Goal: Task Accomplishment & Management: Use online tool/utility

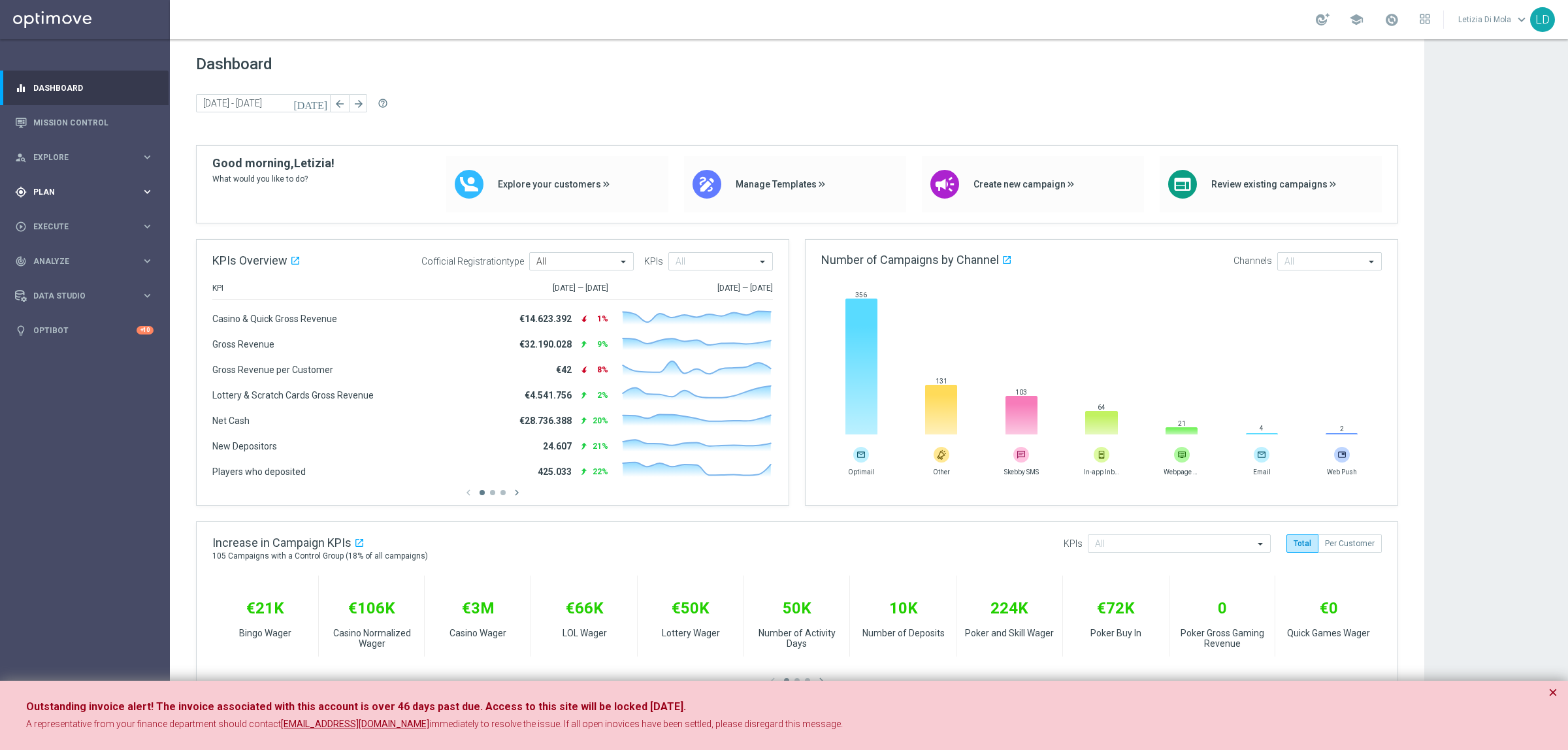
click at [135, 188] on span "Plan" at bounding box center [87, 192] width 108 height 8
click at [138, 259] on div "Templates" at bounding box center [88, 257] width 106 height 8
click at [50, 277] on link "Optimail" at bounding box center [88, 277] width 96 height 11
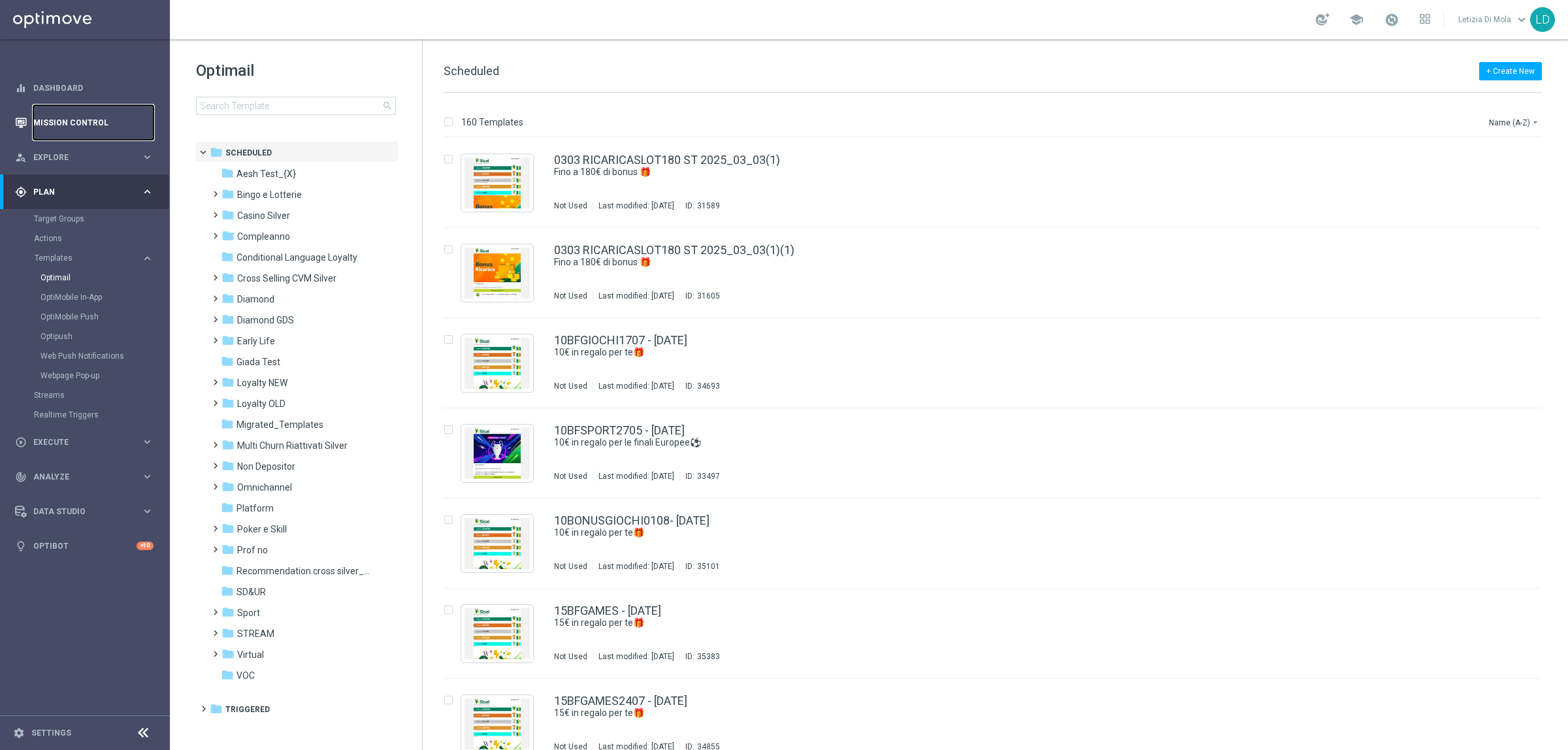
click at [75, 119] on link "Mission Control" at bounding box center [93, 122] width 121 height 35
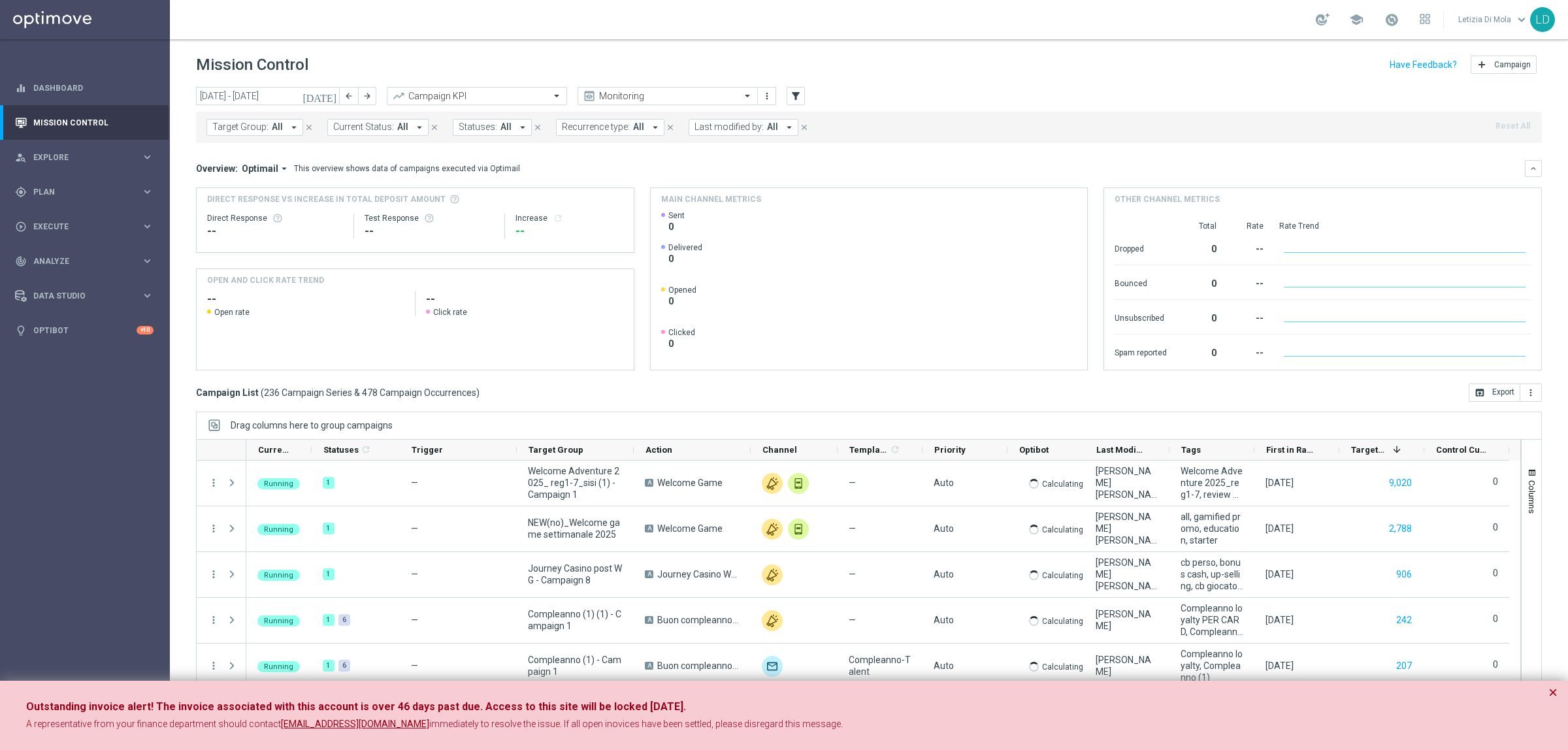
click at [330, 90] on icon "[DATE]" at bounding box center [319, 96] width 35 height 11
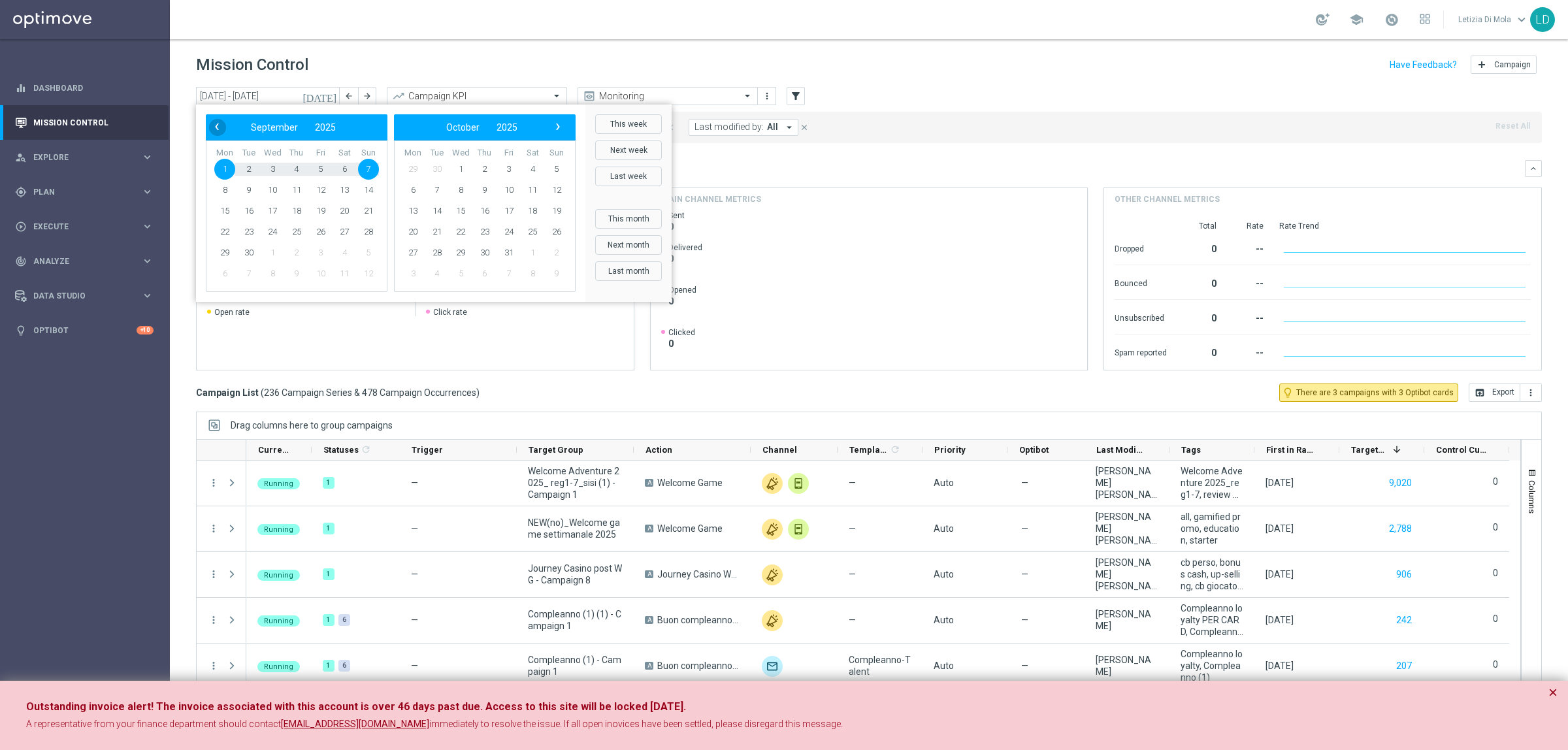
click at [210, 125] on span "‹" at bounding box center [217, 127] width 17 height 17
click at [322, 253] on span "29" at bounding box center [320, 252] width 21 height 21
type input "[DATE] - [DATE]"
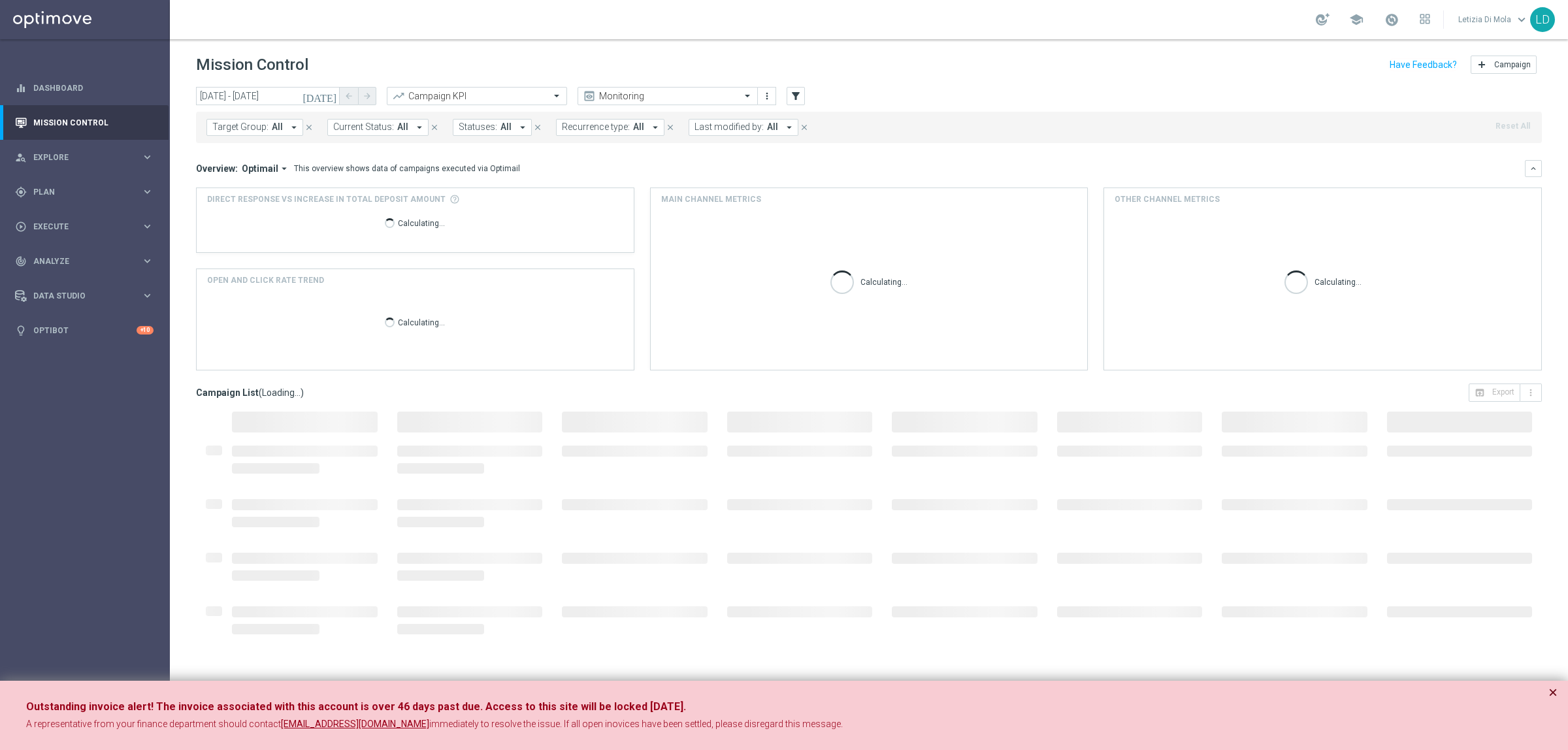
click at [1552, 691] on button "×" at bounding box center [1552, 692] width 9 height 16
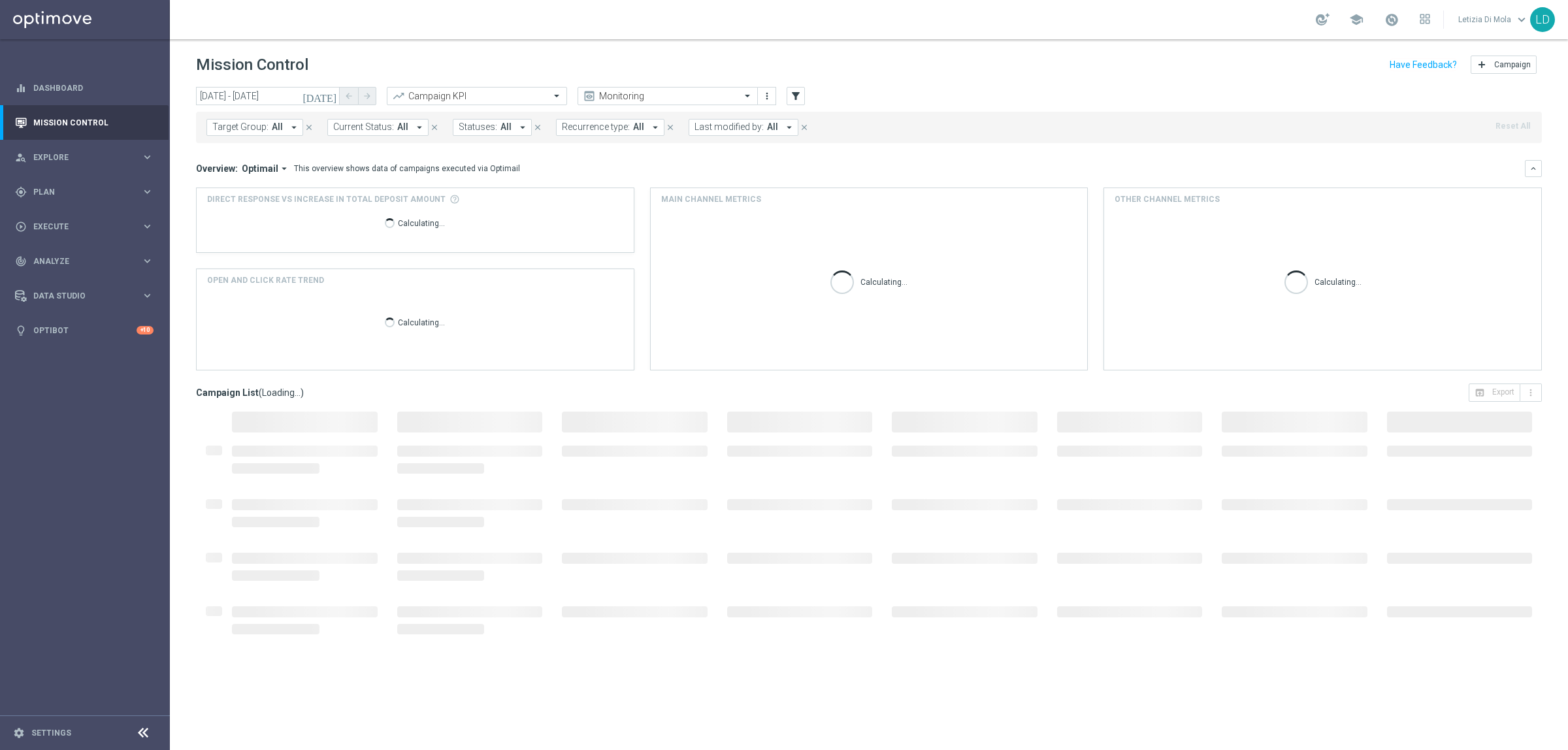
click at [783, 124] on icon "arrow_drop_down" at bounding box center [789, 127] width 11 height 11
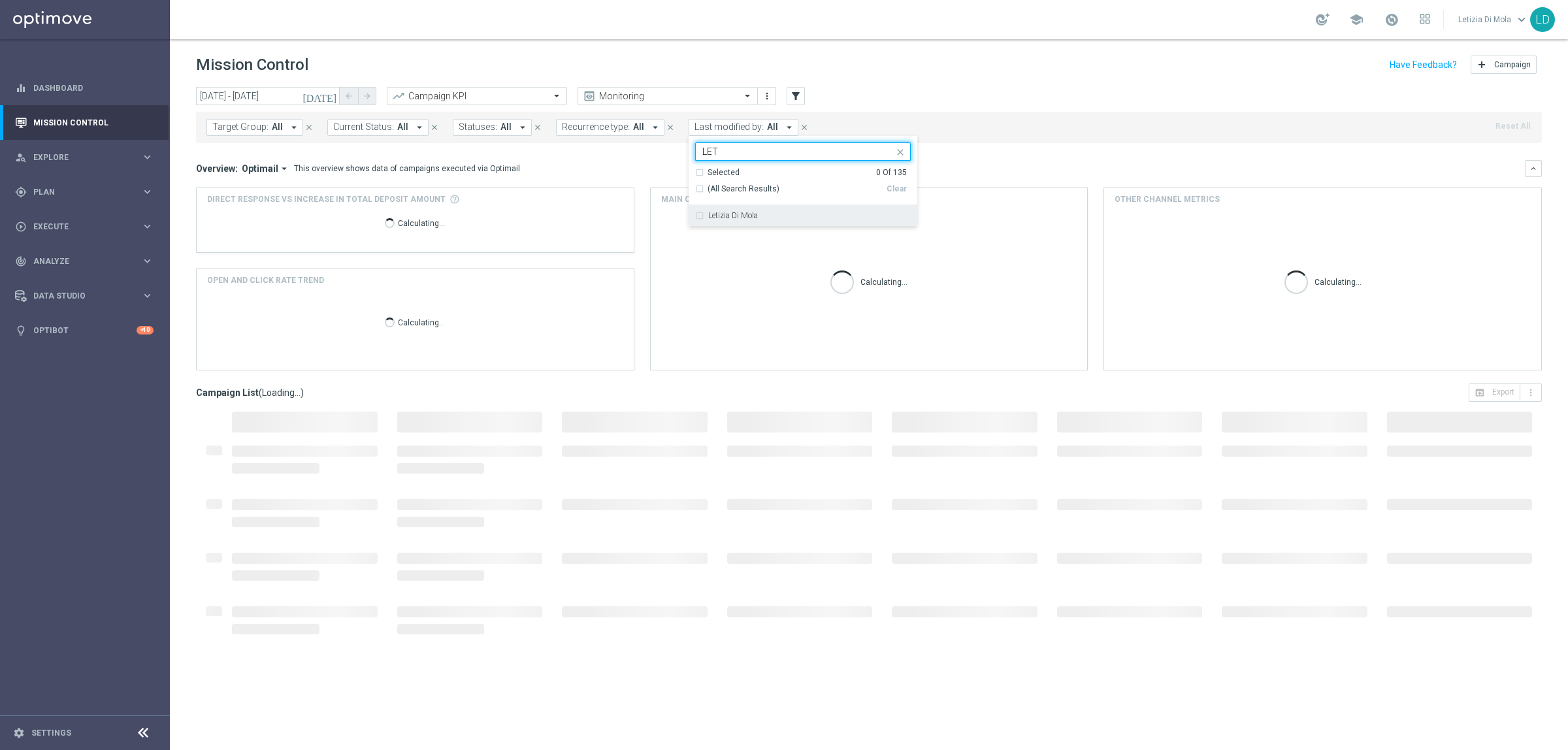
click at [729, 210] on div "Letizia Di Mola" at bounding box center [803, 215] width 215 height 21
type input "LET"
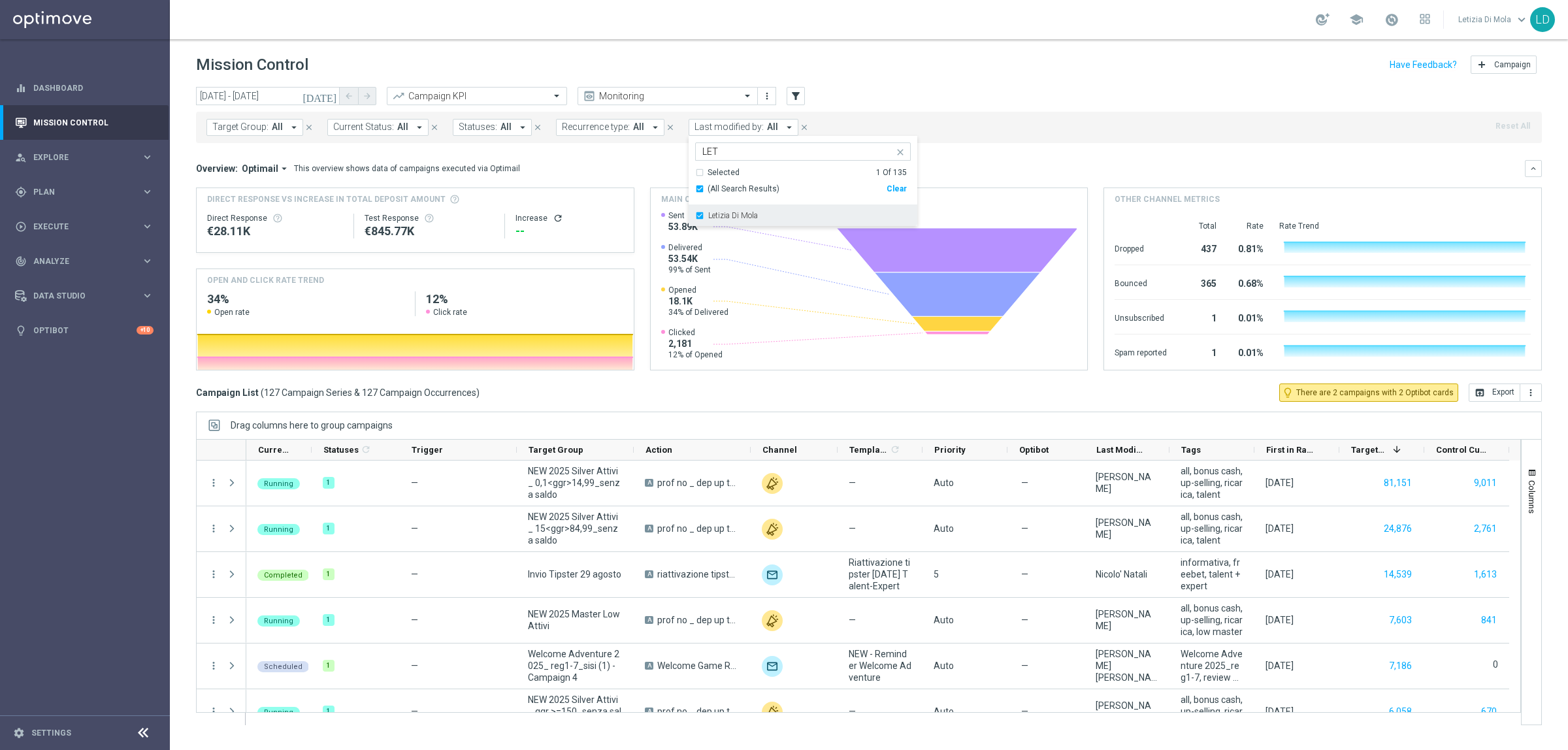
click at [802, 211] on div "Letizia Di Mola" at bounding box center [803, 215] width 215 height 21
click at [962, 66] on div "Mission Control add Campaign" at bounding box center [868, 65] width 1346 height 26
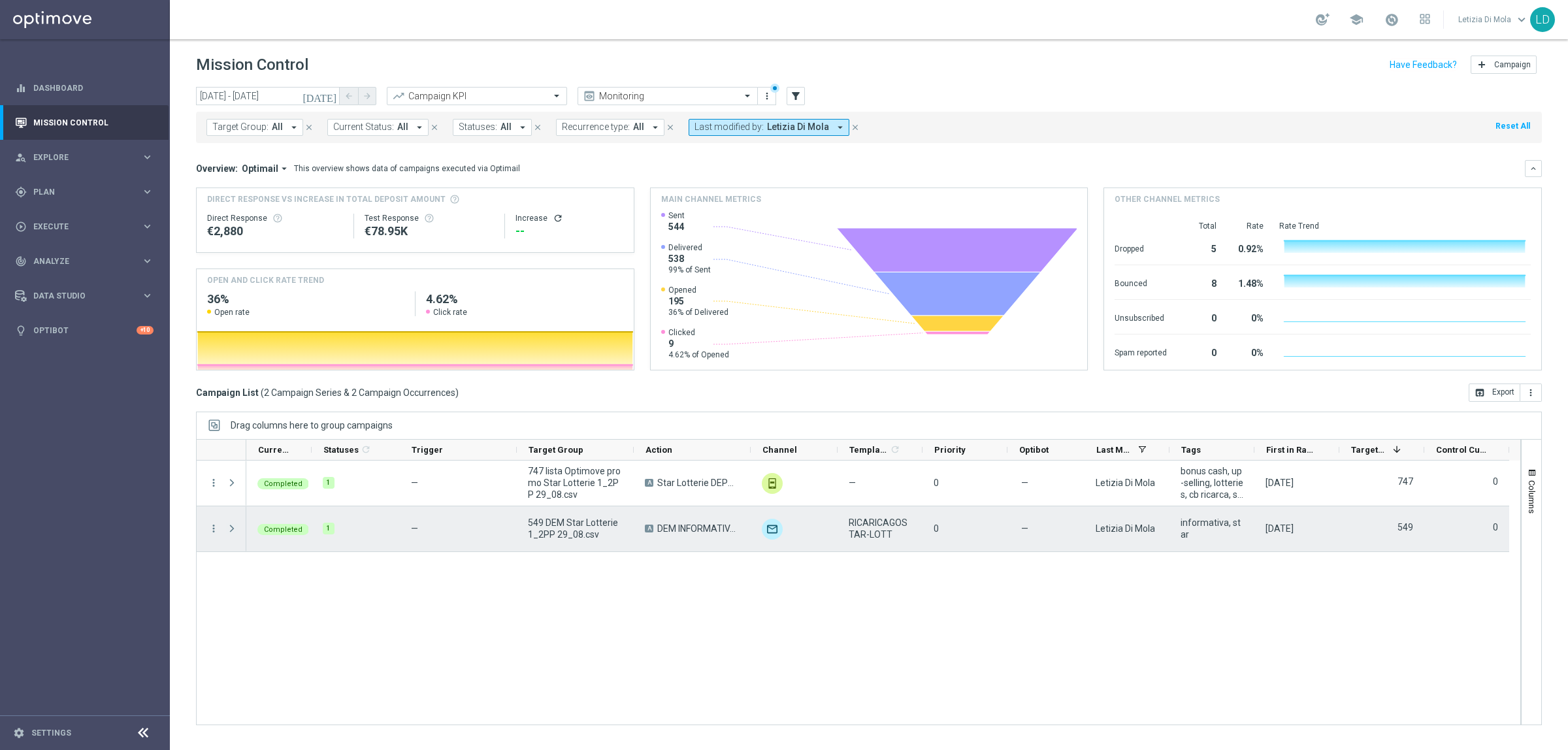
click at [233, 525] on span at bounding box center [232, 528] width 11 height 11
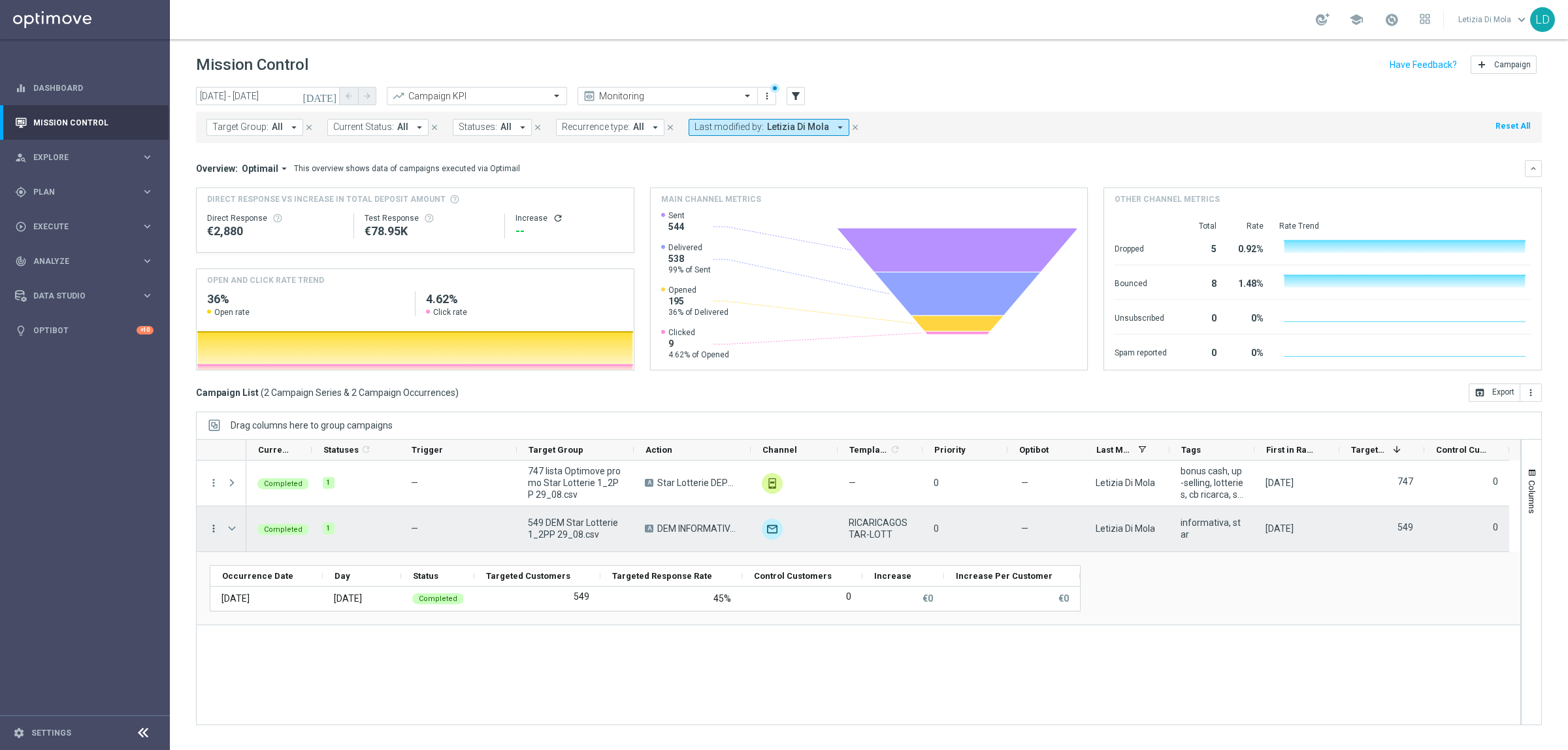
click at [211, 525] on icon "more_vert" at bounding box center [213, 528] width 11 height 11
click at [267, 606] on span "Go to Campaign Analysis" at bounding box center [285, 610] width 93 height 9
click at [214, 533] on icon "more_vert" at bounding box center [213, 528] width 11 height 11
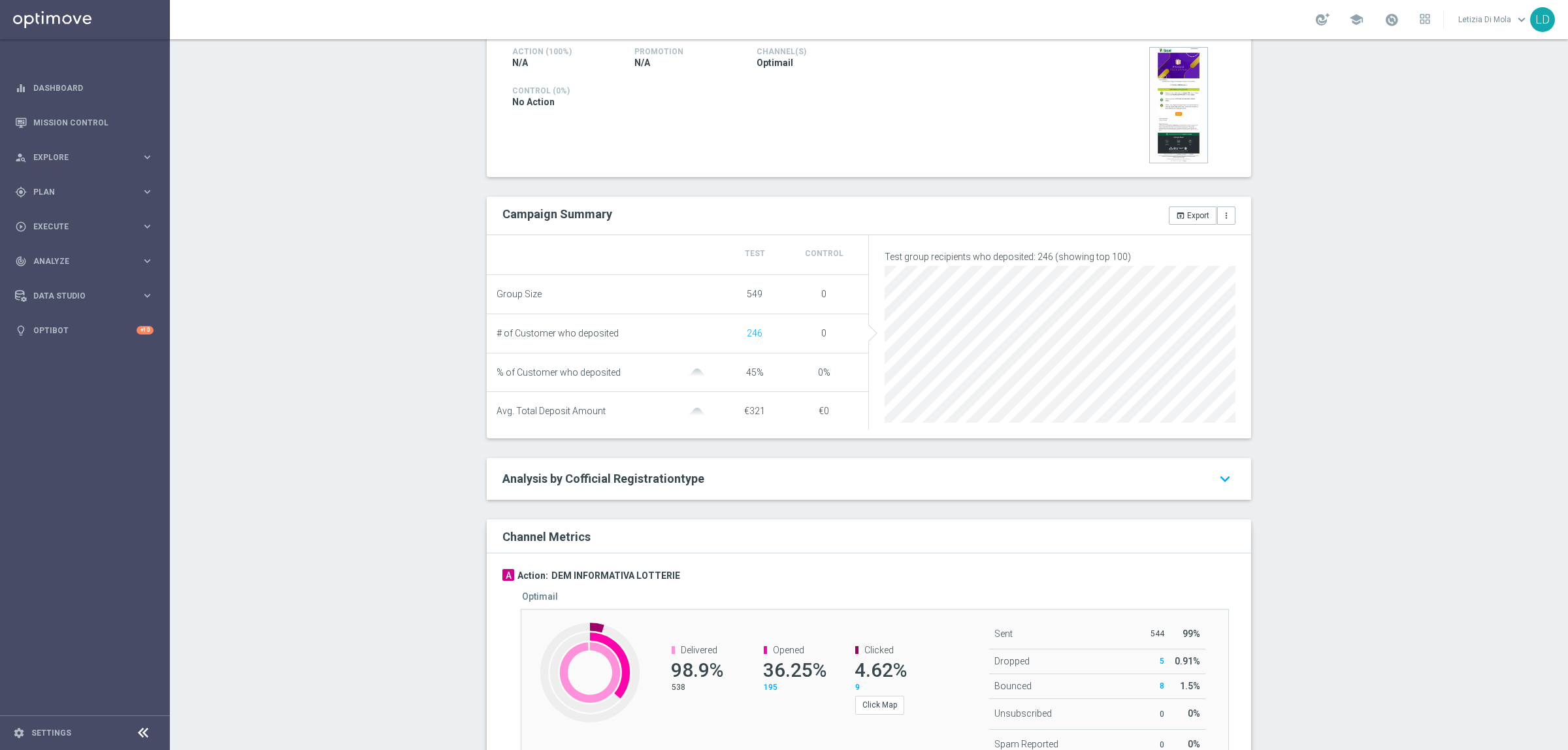
scroll to position [400, 0]
